Goal: Information Seeking & Learning: Learn about a topic

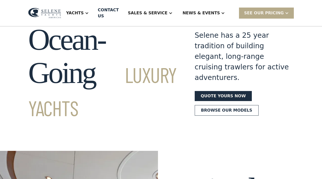
scroll to position [2, 0]
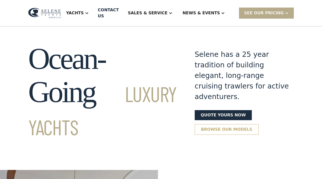
click at [218, 124] on link "Browse our models" at bounding box center [227, 129] width 64 height 11
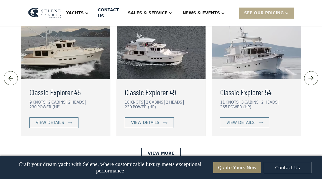
scroll to position [1140, 0]
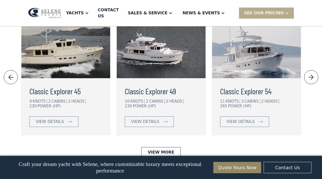
click at [309, 74] on img at bounding box center [311, 78] width 8 height 8
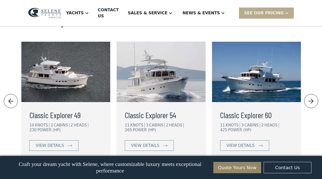
scroll to position [1115, 0]
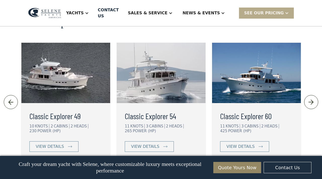
click at [257, 55] on img at bounding box center [256, 73] width 89 height 60
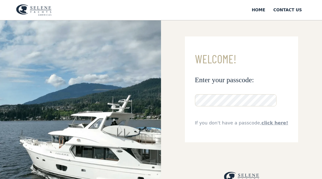
scroll to position [35, 0]
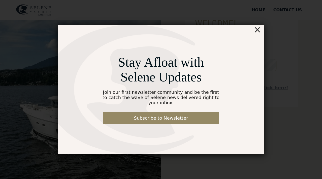
click at [258, 31] on div "×" at bounding box center [257, 30] width 7 height 10
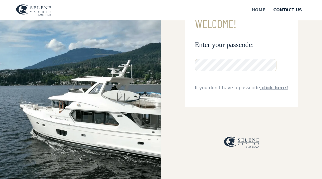
click at [260, 11] on div "Home" at bounding box center [259, 10] width 14 height 6
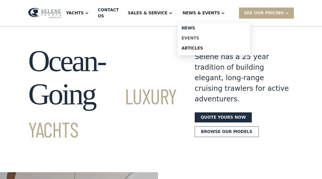
click at [198, 38] on div "Events" at bounding box center [214, 38] width 64 height 4
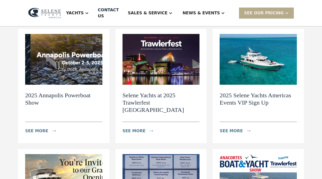
scroll to position [70, 0]
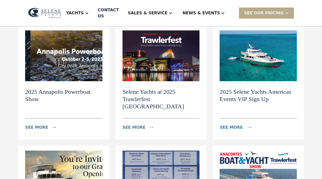
click at [231, 125] on div "see more" at bounding box center [231, 128] width 23 height 6
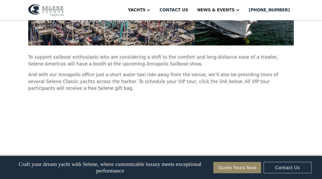
scroll to position [2637, 0]
